Goal: Task Accomplishment & Management: Complete application form

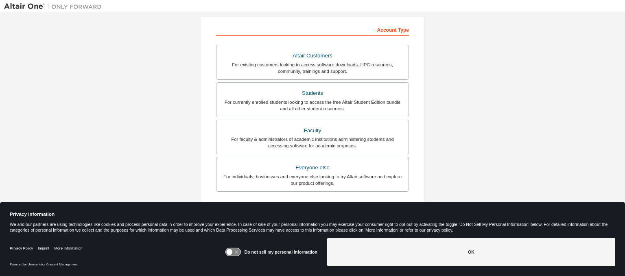
scroll to position [144, 0]
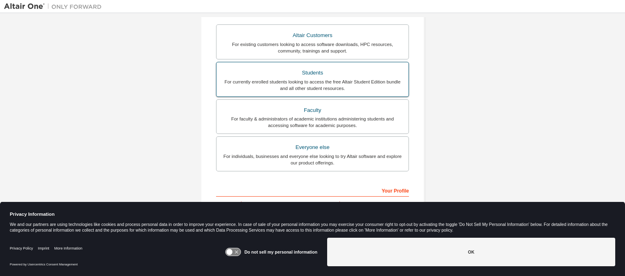
click at [322, 84] on div "For currently enrolled students looking to access the free Altair Student Editi…" at bounding box center [312, 84] width 182 height 13
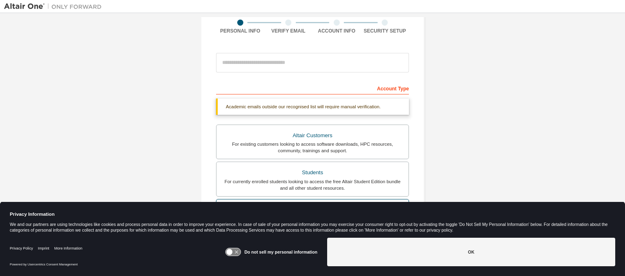
scroll to position [60, 0]
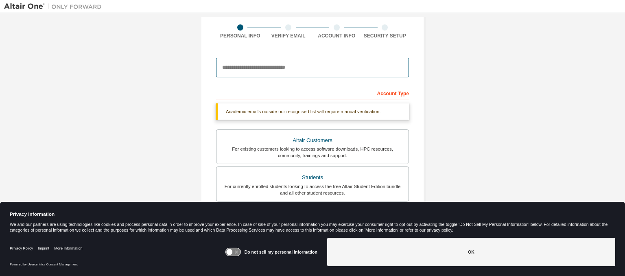
click at [300, 68] on input "email" at bounding box center [312, 68] width 193 height 20
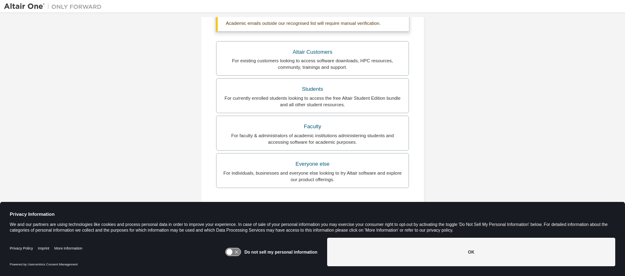
scroll to position [148, 0]
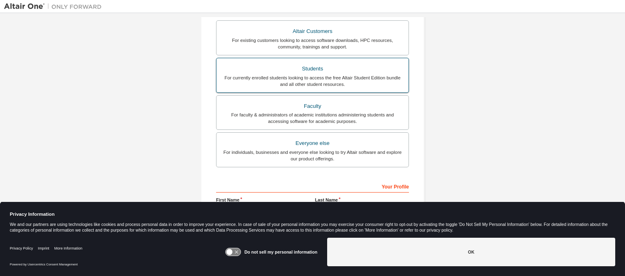
type input "**********"
click at [335, 81] on div "For currently enrolled students looking to access the free Altair Student Editi…" at bounding box center [312, 80] width 182 height 13
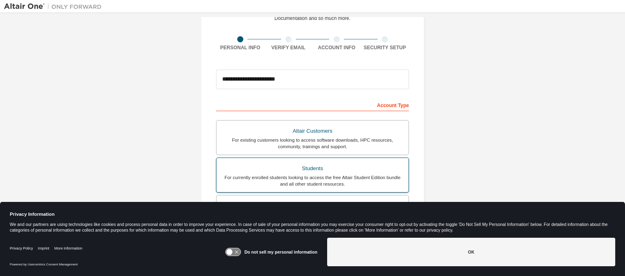
scroll to position [198, 0]
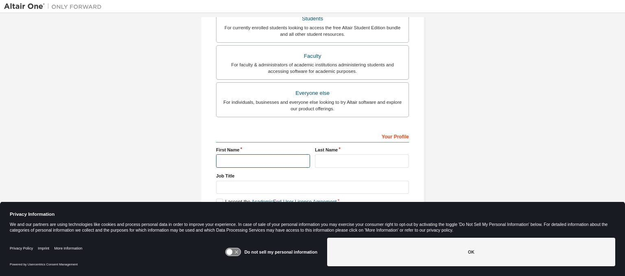
click at [274, 159] on input "text" at bounding box center [263, 160] width 94 height 13
type input "*******"
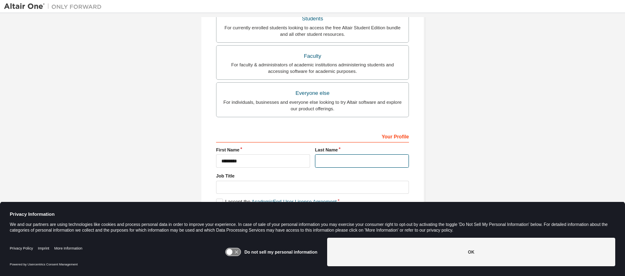
click at [368, 160] on input "text" at bounding box center [362, 160] width 94 height 13
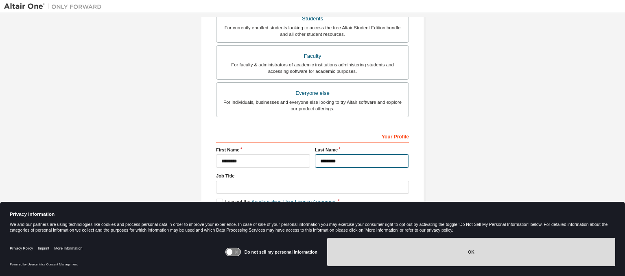
type input "********"
click at [445, 248] on button "OK" at bounding box center [471, 251] width 288 height 28
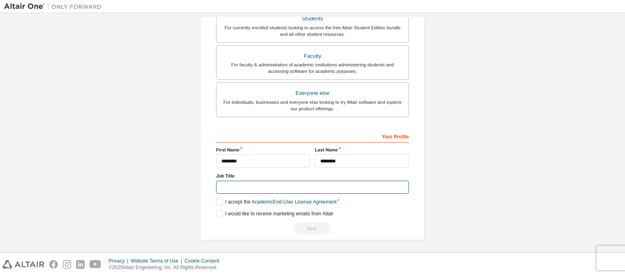
click at [267, 183] on input "text" at bounding box center [312, 187] width 193 height 13
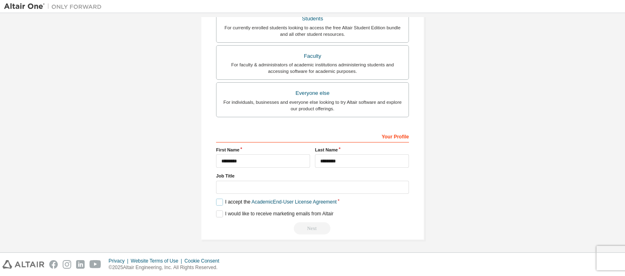
click at [217, 201] on label "I accept the Academic End-User License Agreement" at bounding box center [276, 201] width 120 height 7
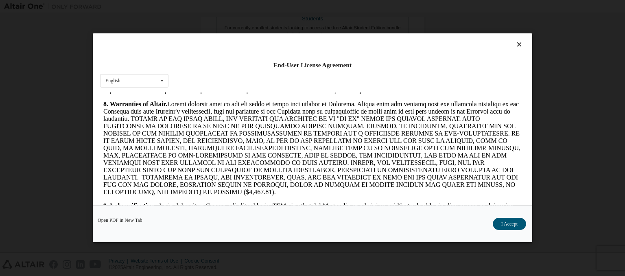
scroll to position [984, 0]
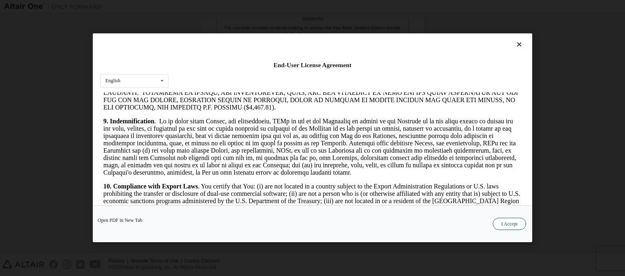
click at [505, 219] on button "I Accept" at bounding box center [508, 224] width 33 height 12
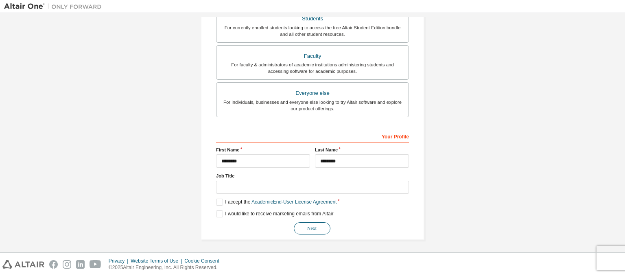
click at [299, 225] on button "Next" at bounding box center [312, 228] width 37 height 12
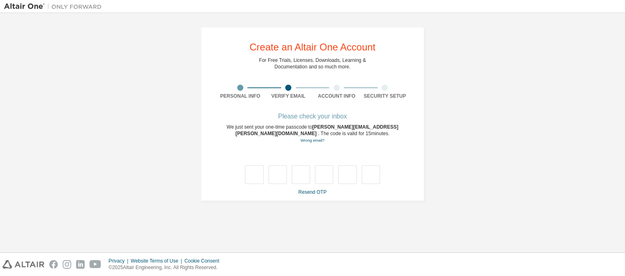
type input "*"
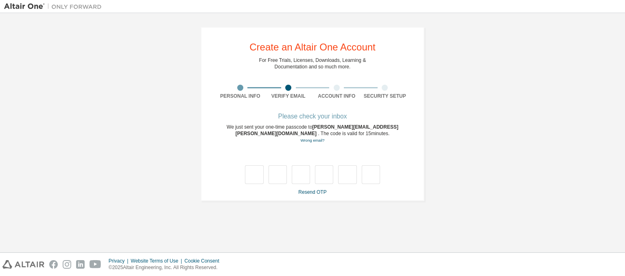
type input "*"
